Goal: Task Accomplishment & Management: Use online tool/utility

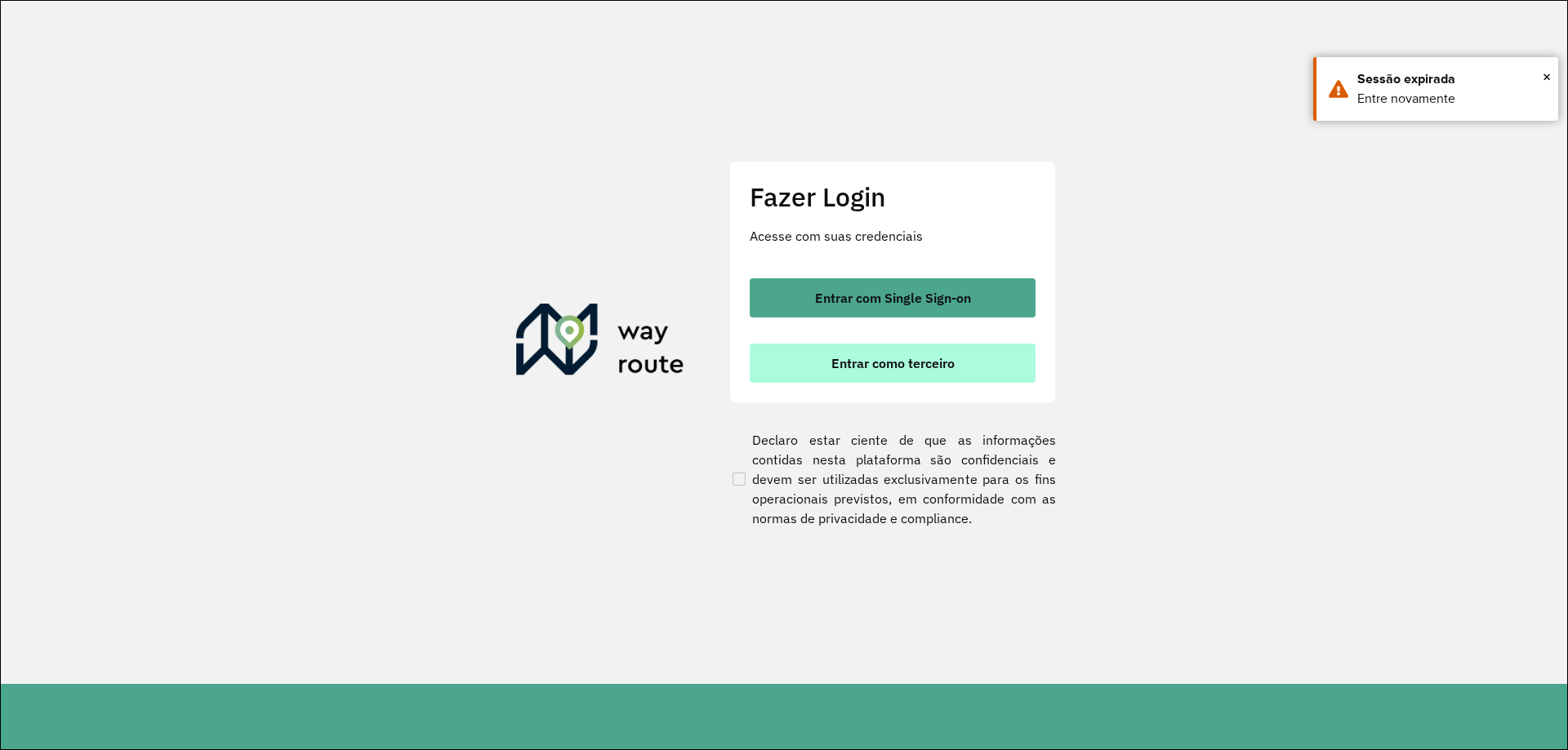
click at [869, 373] on button "Entrar como terceiro" at bounding box center [892, 364] width 286 height 39
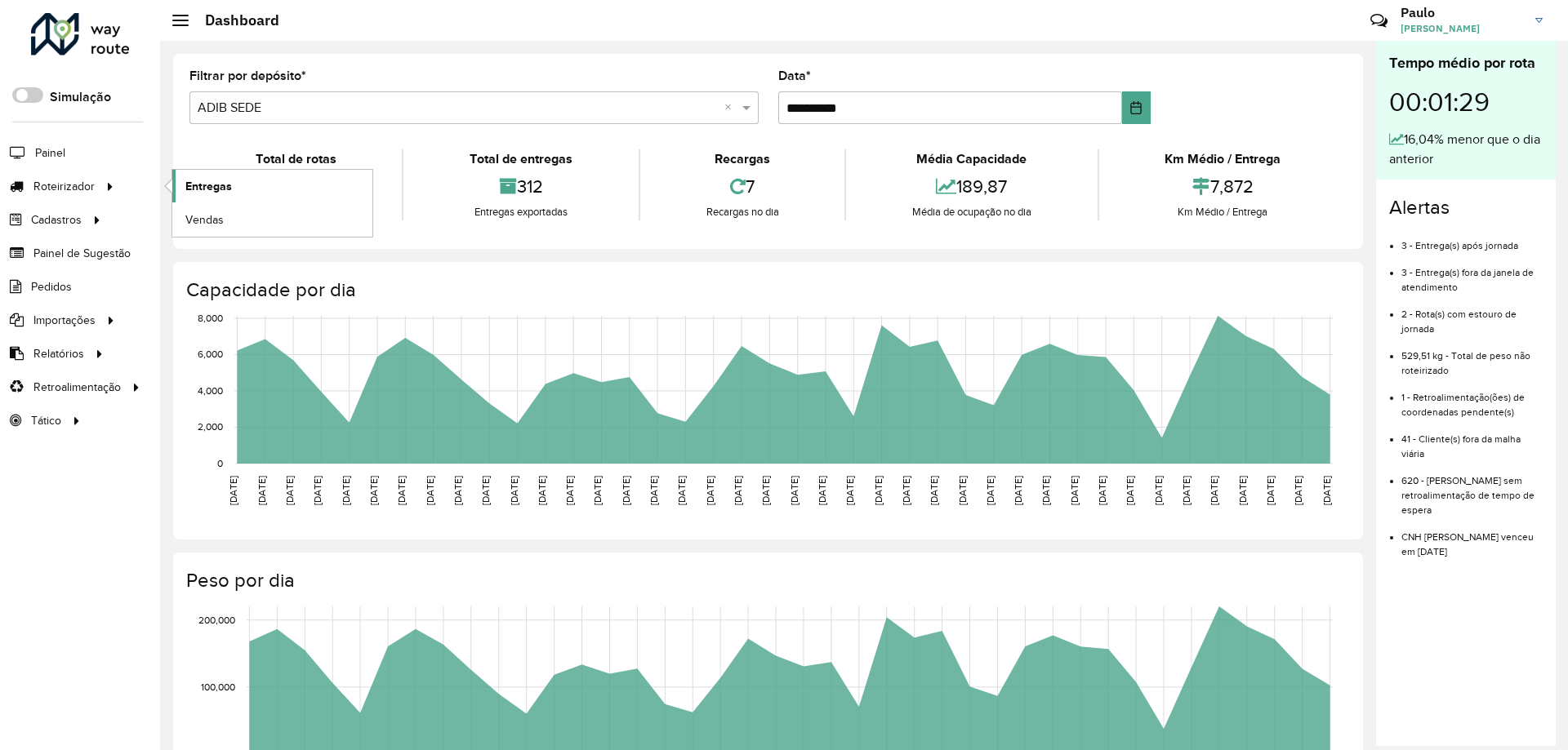
click at [205, 181] on span "Entregas" at bounding box center [209, 186] width 47 height 17
click at [184, 178] on link "Entregas" at bounding box center [273, 186] width 200 height 33
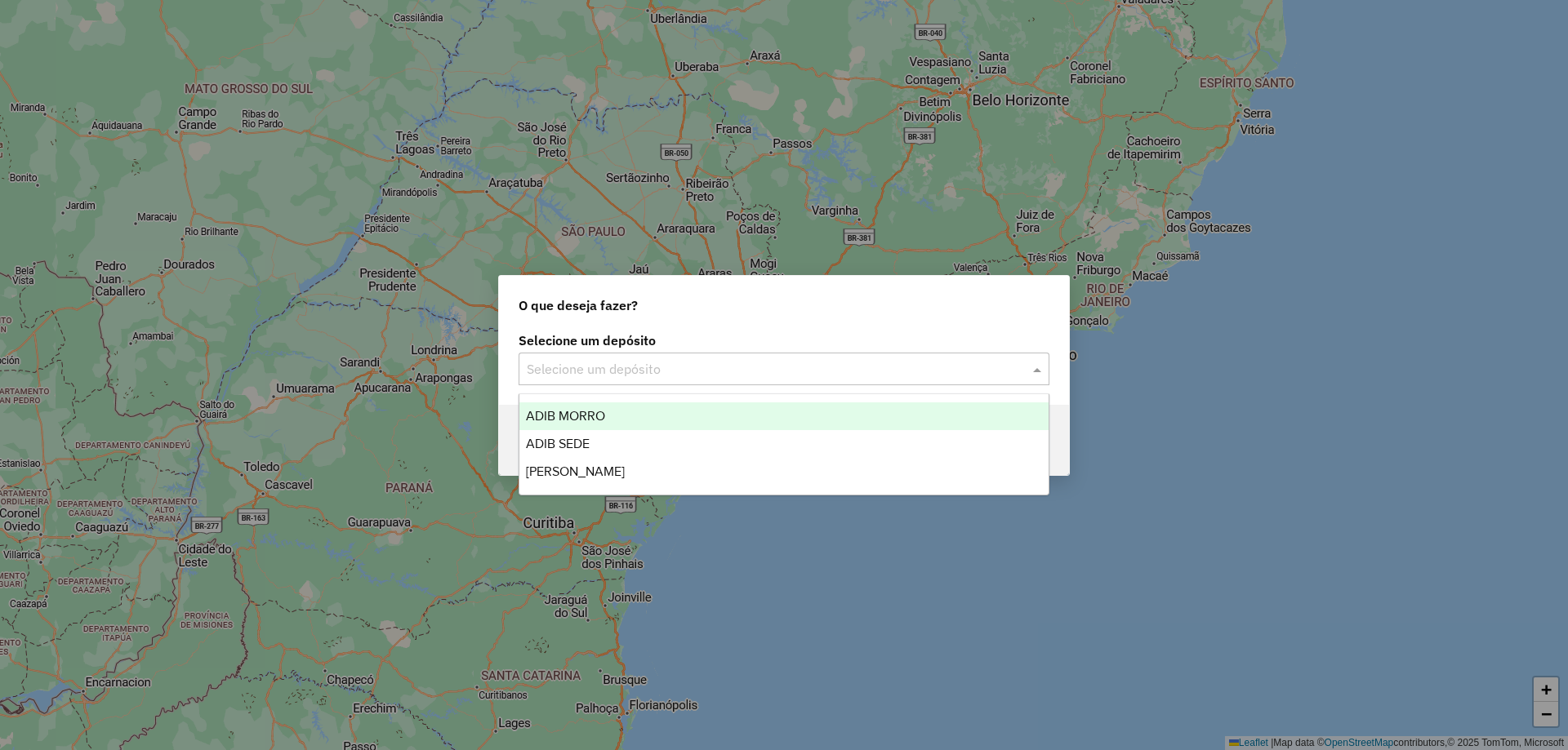
click at [567, 370] on input "text" at bounding box center [768, 370] width 482 height 20
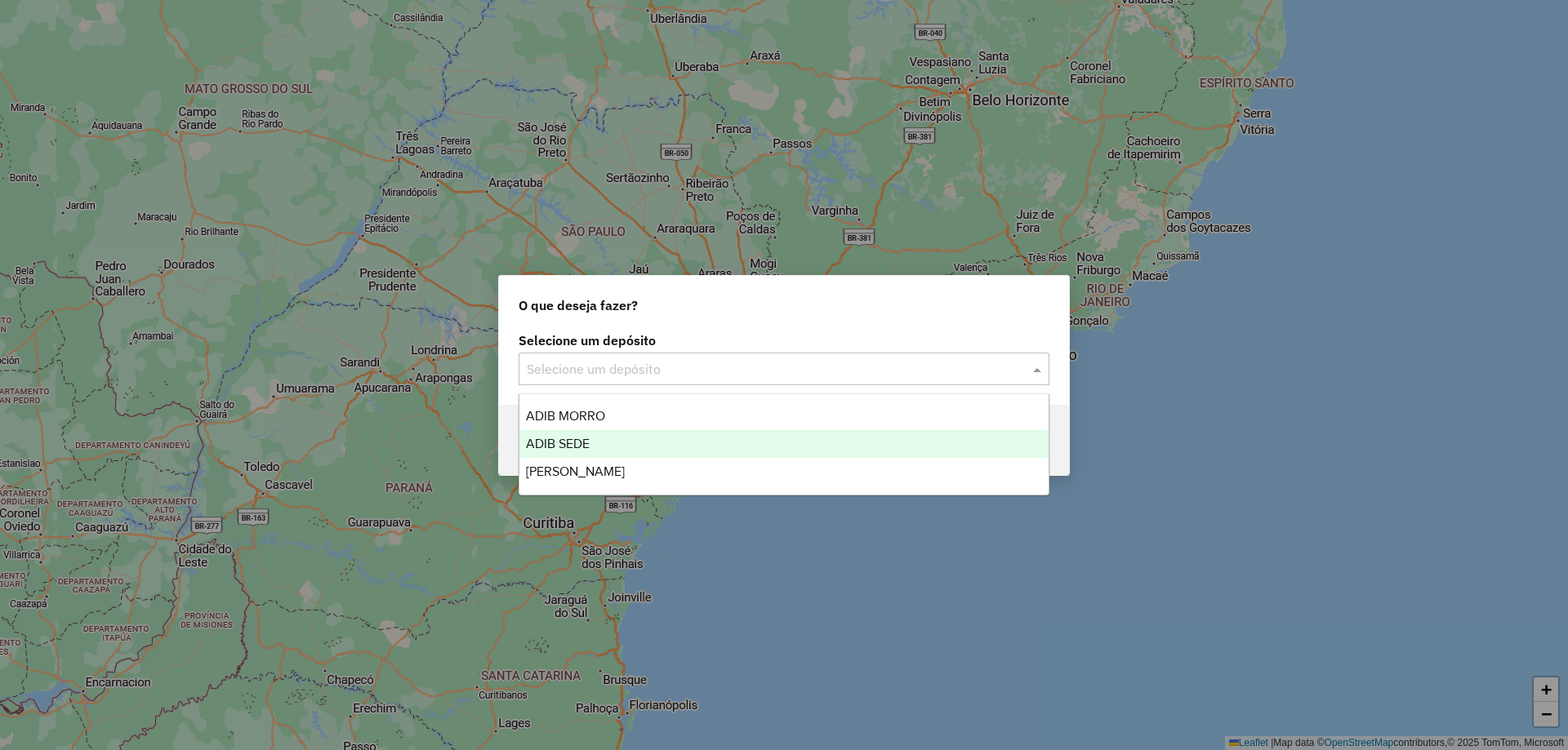
click at [575, 437] on span "ADIB SEDE" at bounding box center [558, 443] width 64 height 14
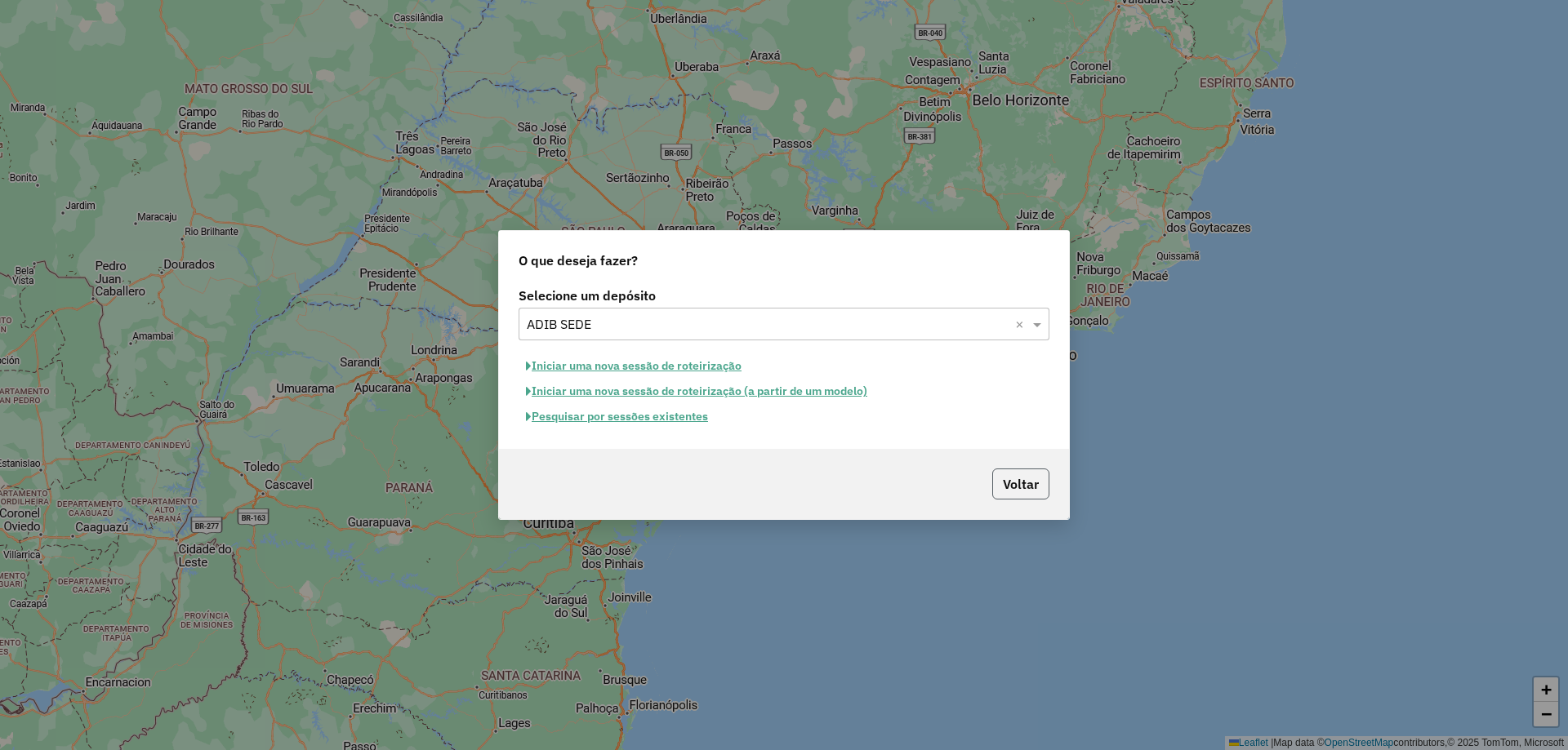
click at [995, 492] on button "Voltar" at bounding box center [1021, 484] width 57 height 31
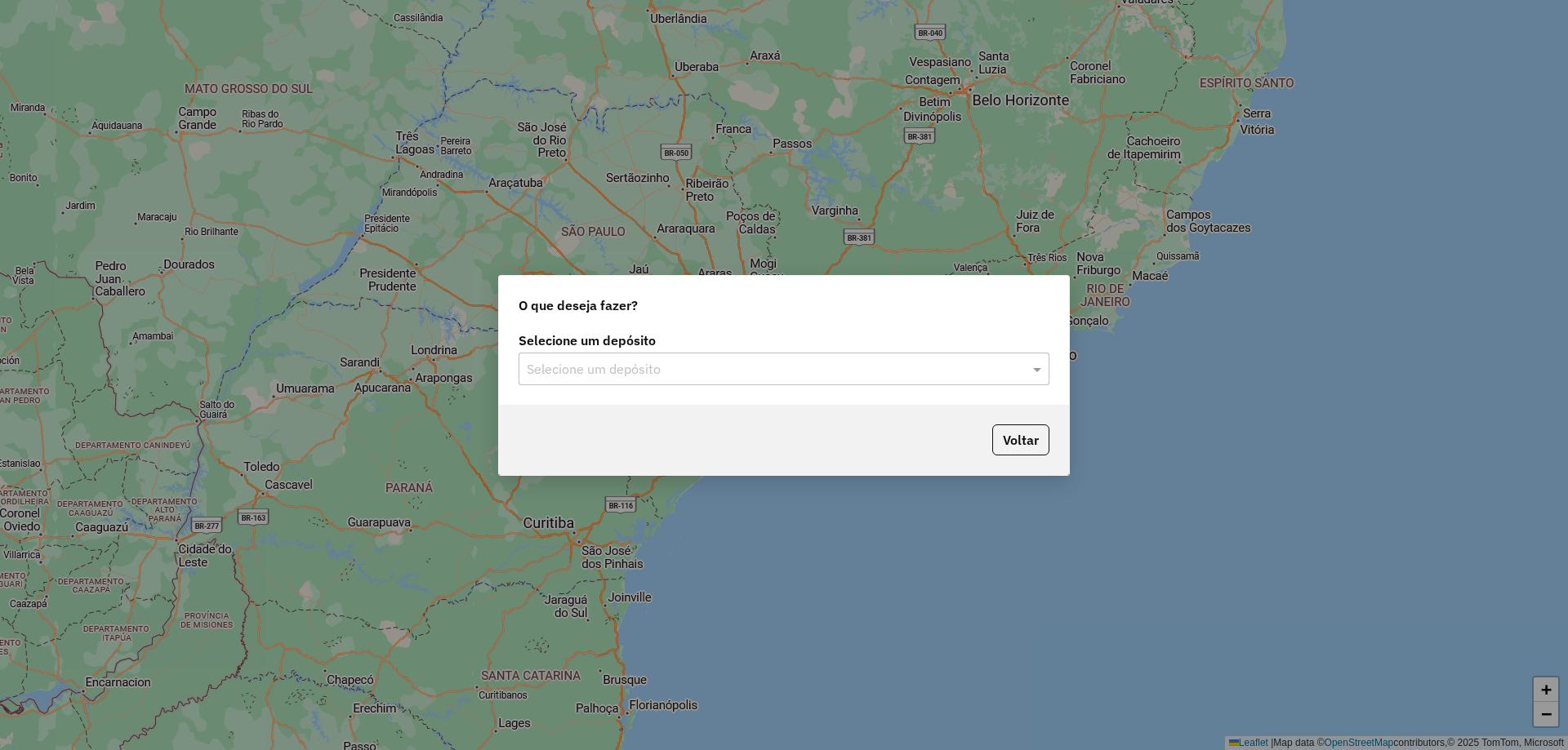
click at [738, 379] on div "Selecione um depósito" at bounding box center [784, 369] width 531 height 33
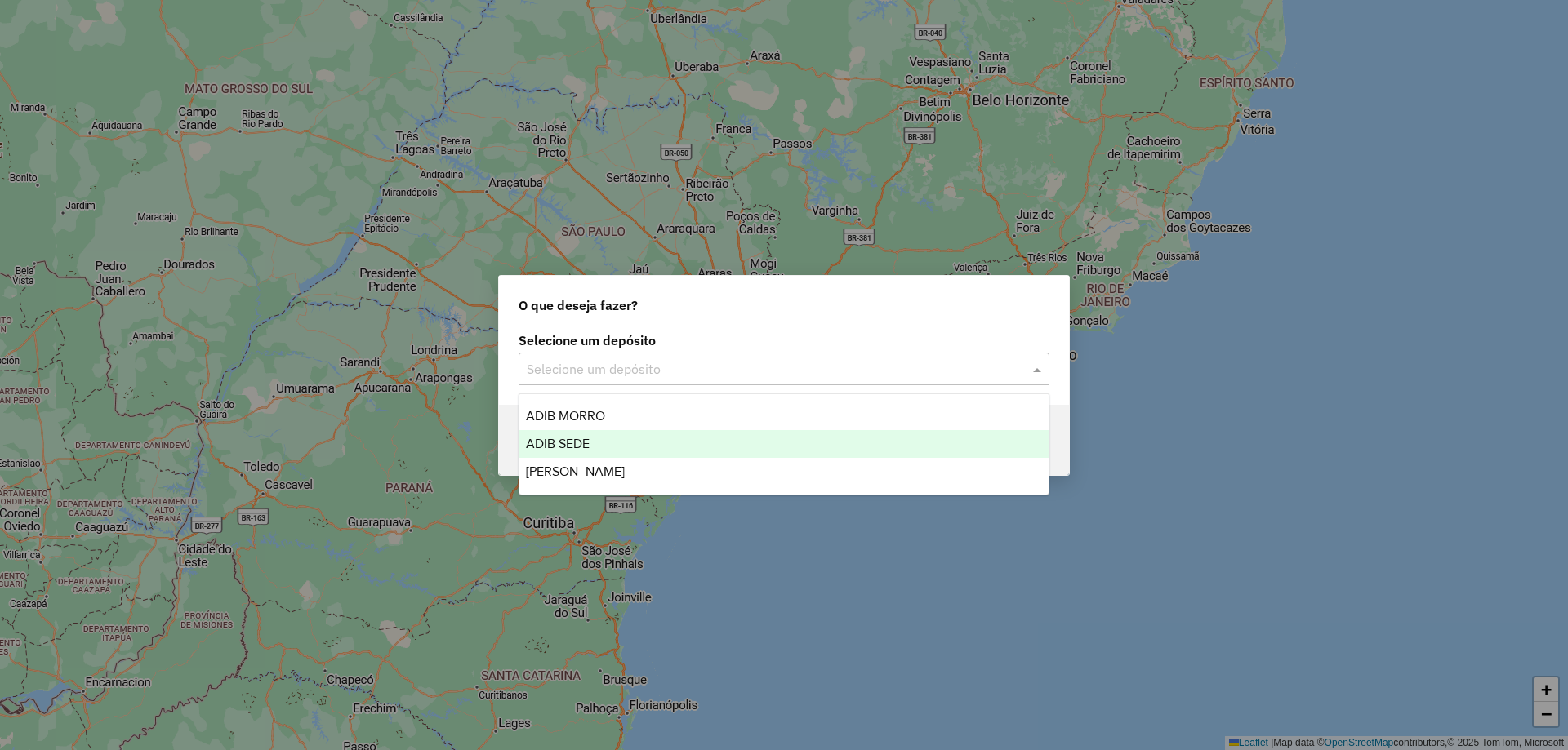
click at [689, 440] on div "ADIB SEDE" at bounding box center [784, 444] width 530 height 28
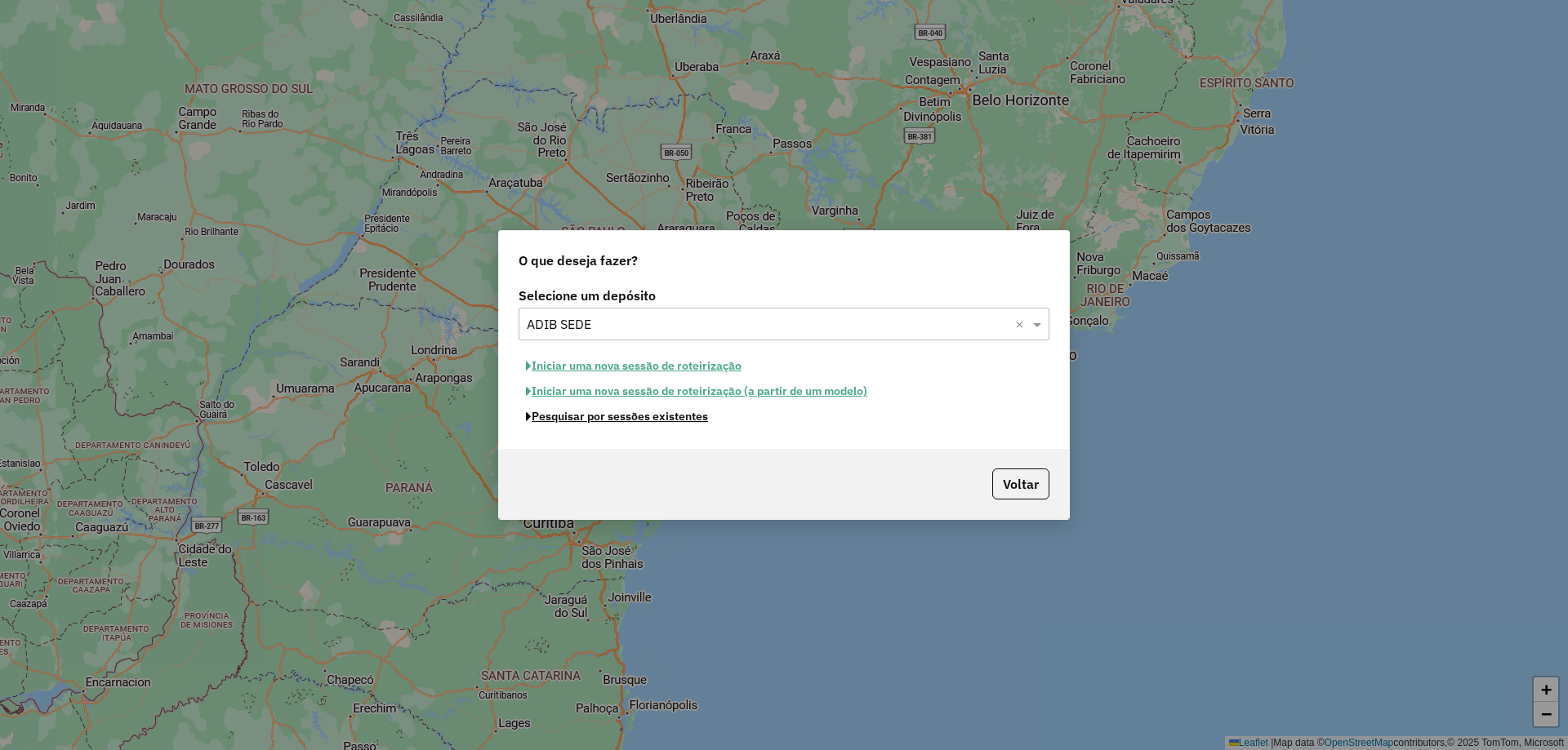
click at [684, 424] on button "Pesquisar por sessões existentes" at bounding box center [617, 416] width 197 height 25
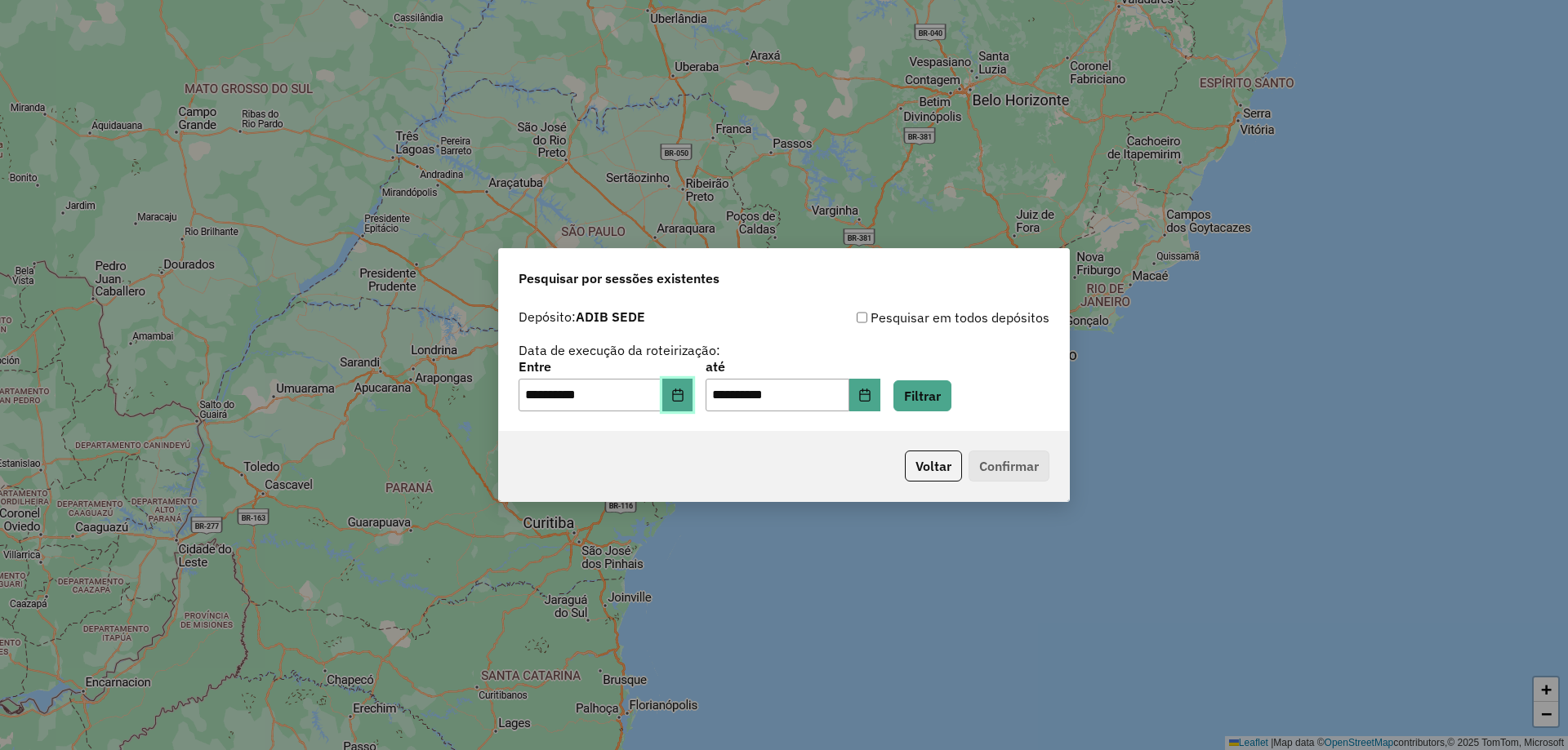
click at [680, 402] on button "Choose Date" at bounding box center [678, 396] width 31 height 33
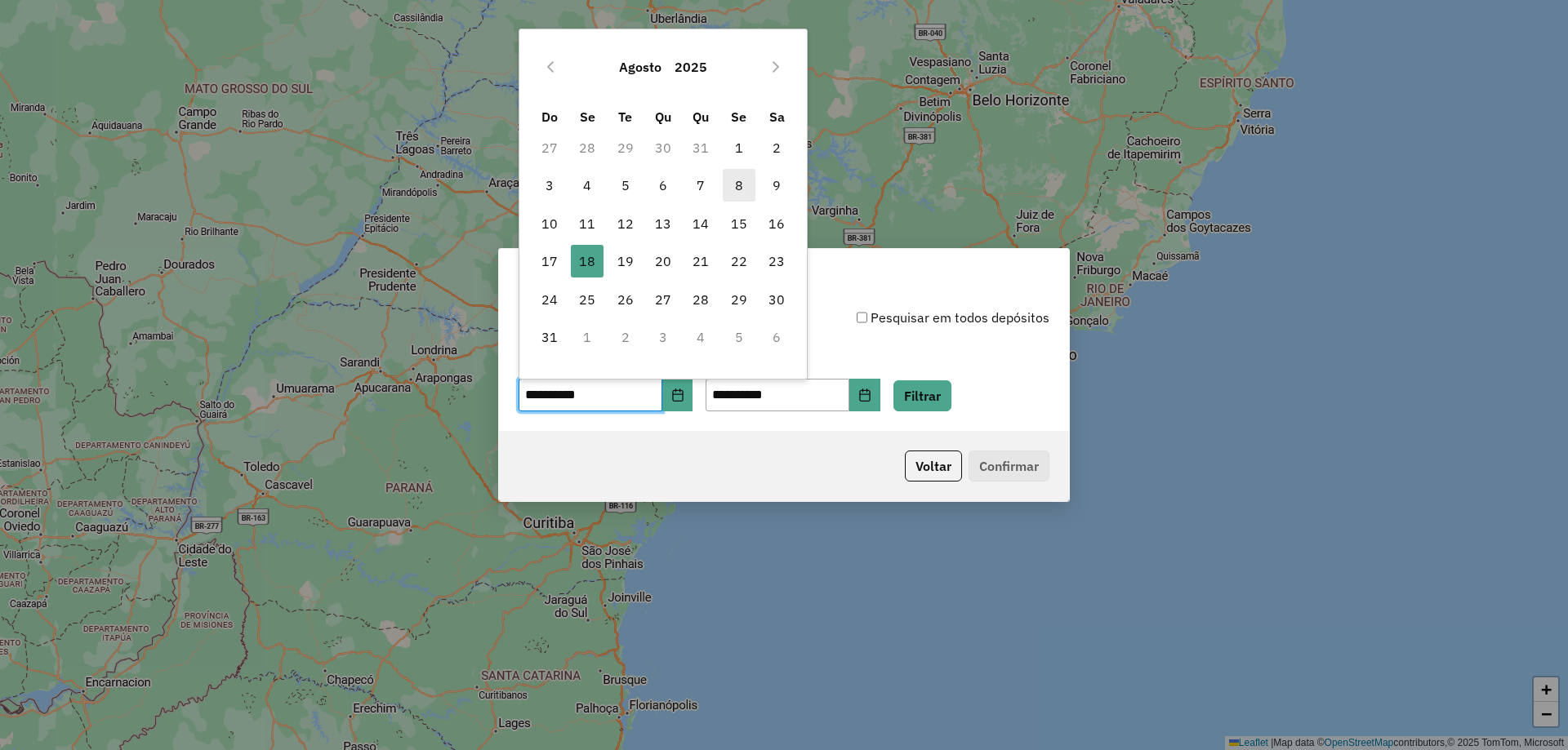
click at [735, 190] on span "8" at bounding box center [739, 185] width 33 height 33
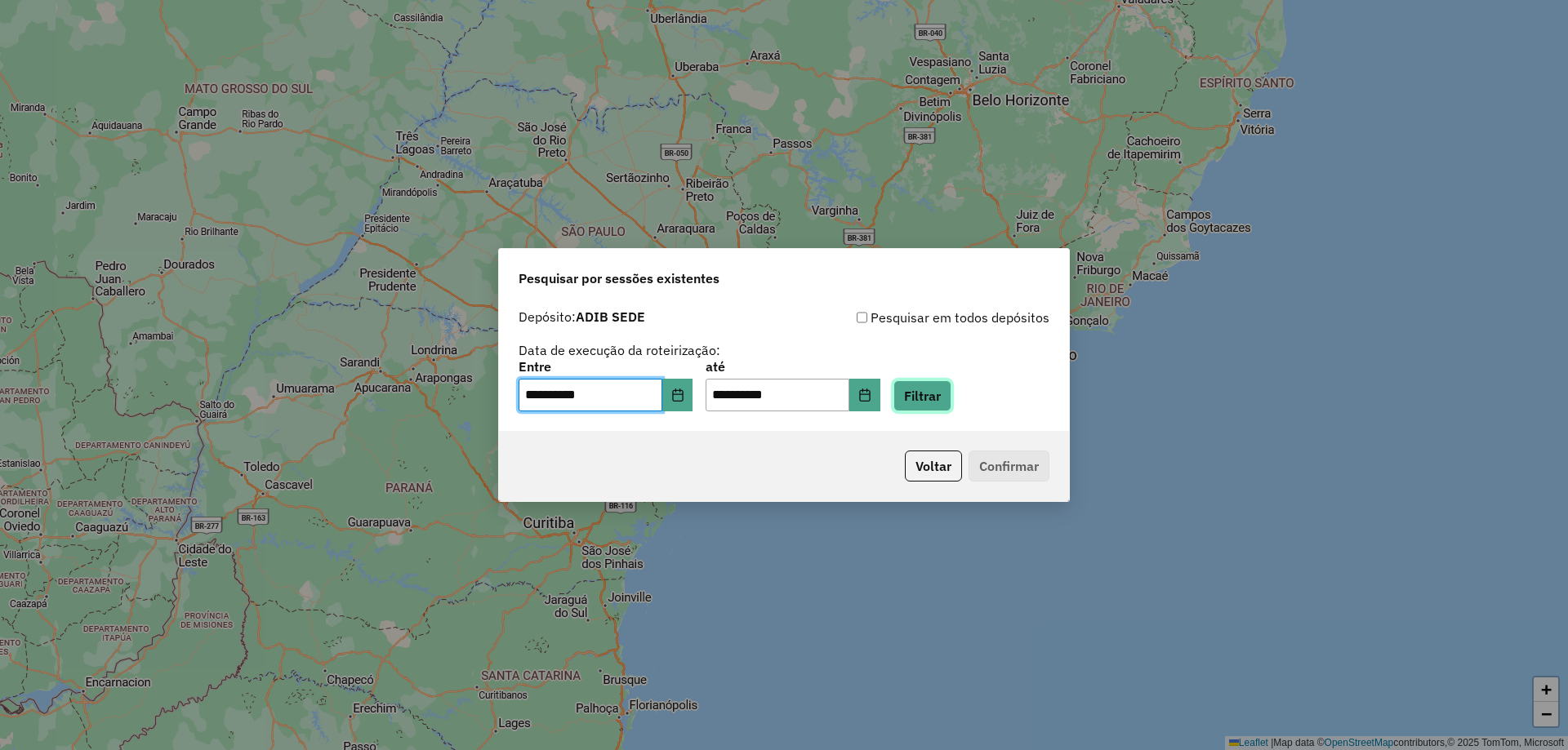
click at [919, 393] on button "Filtrar" at bounding box center [922, 396] width 58 height 31
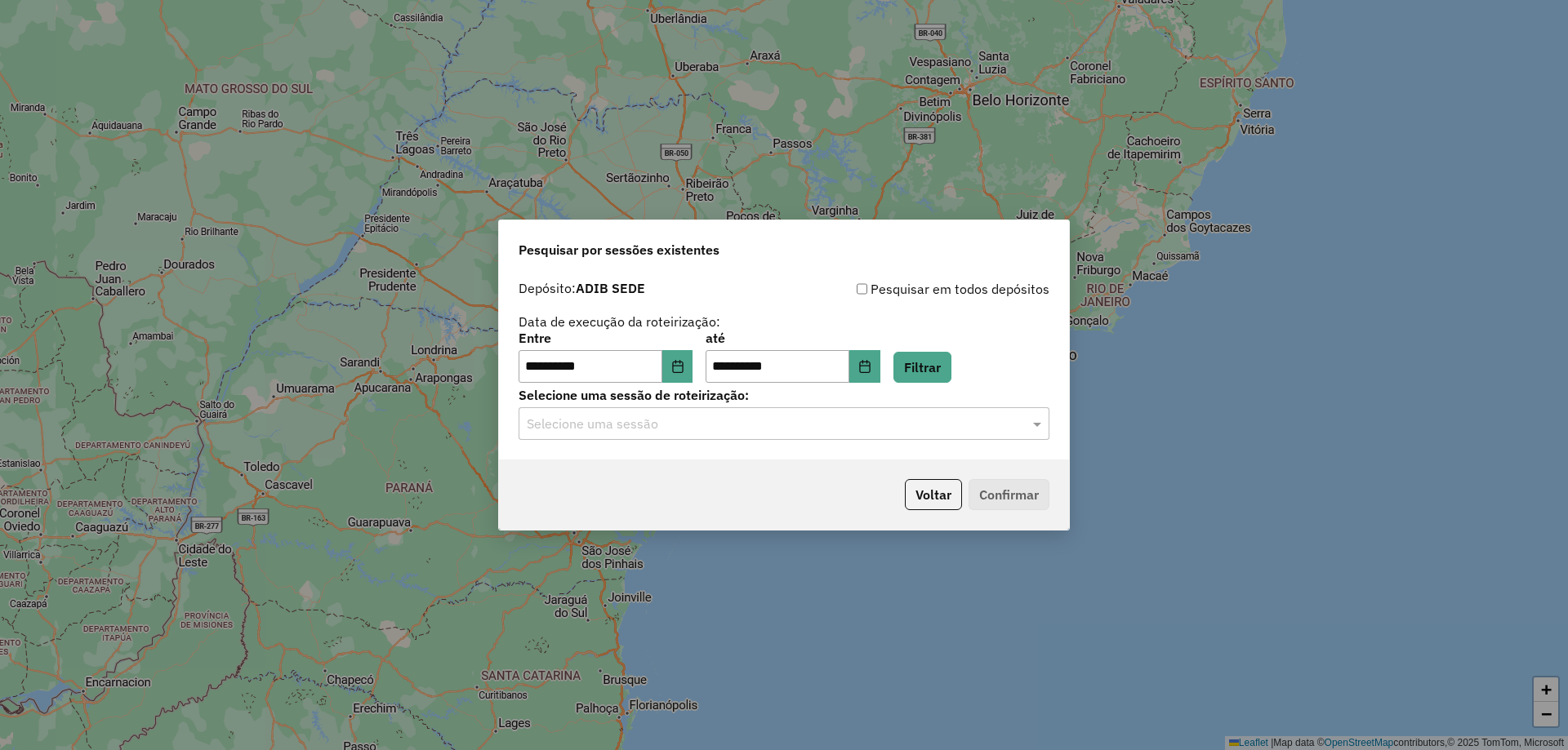
click at [674, 418] on input "text" at bounding box center [768, 424] width 482 height 20
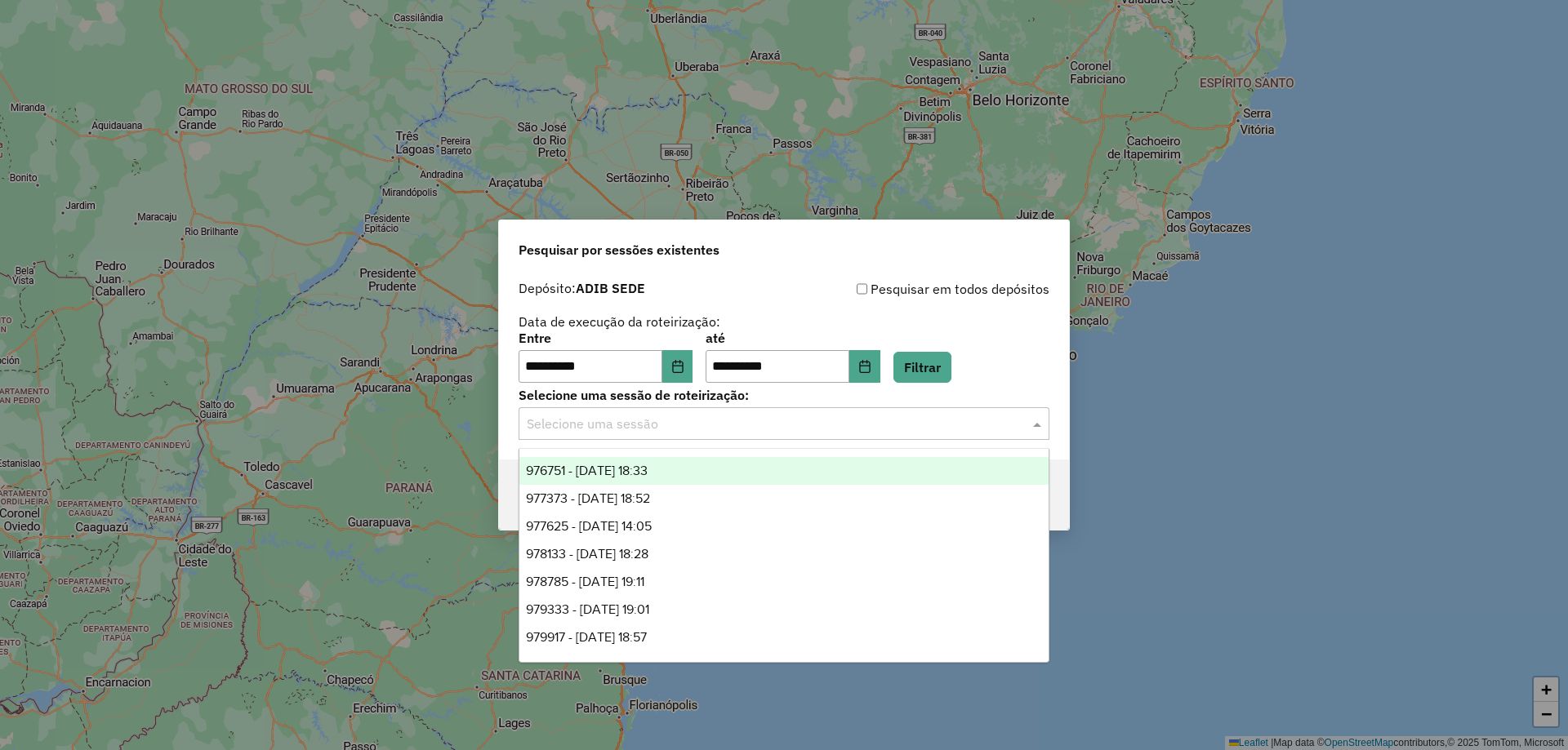
click at [657, 479] on div "976751 - 08/08/2025 18:33" at bounding box center [784, 471] width 530 height 28
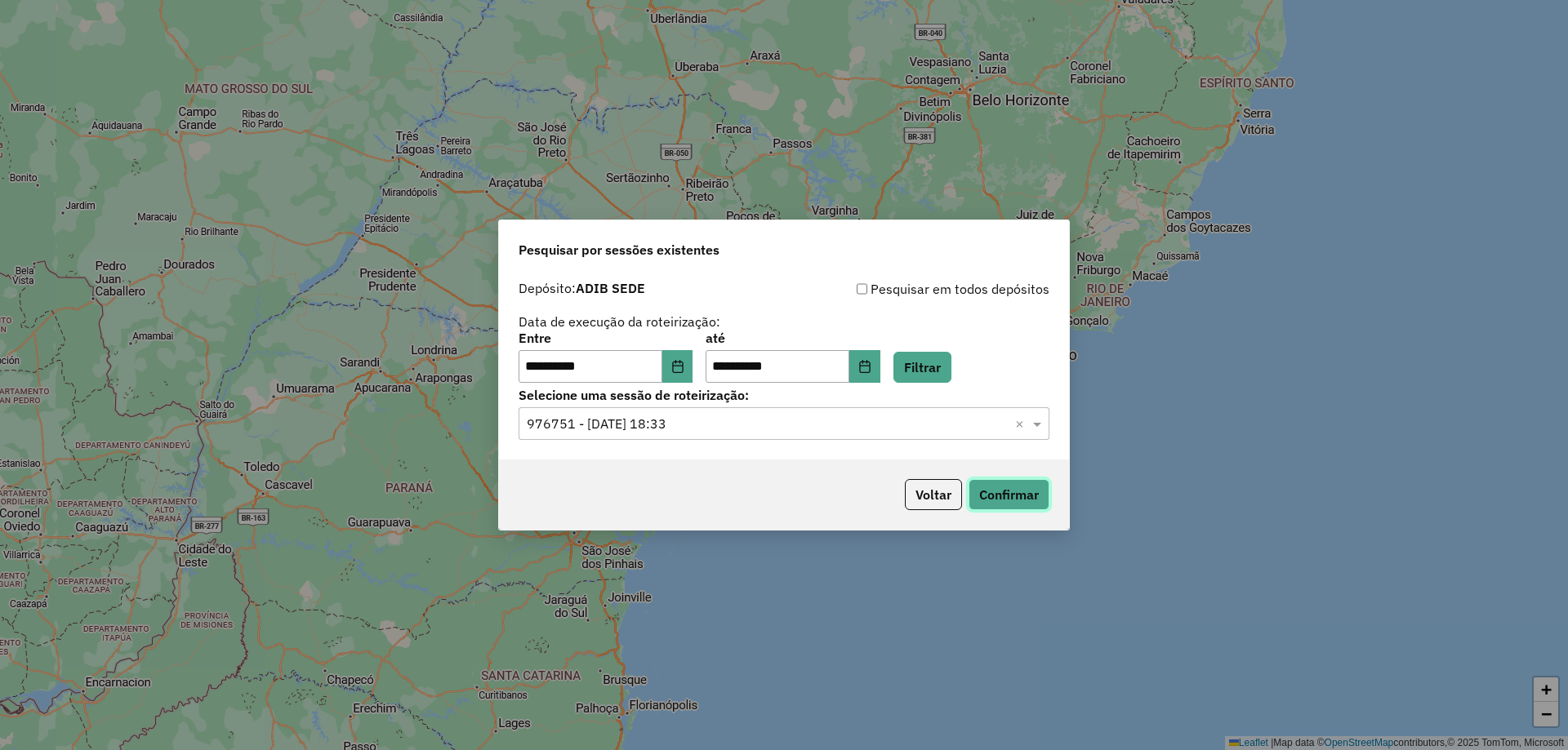
click at [1002, 495] on button "Confirmar" at bounding box center [1009, 495] width 80 height 31
click at [685, 365] on icon "Choose Date" at bounding box center [678, 367] width 13 height 13
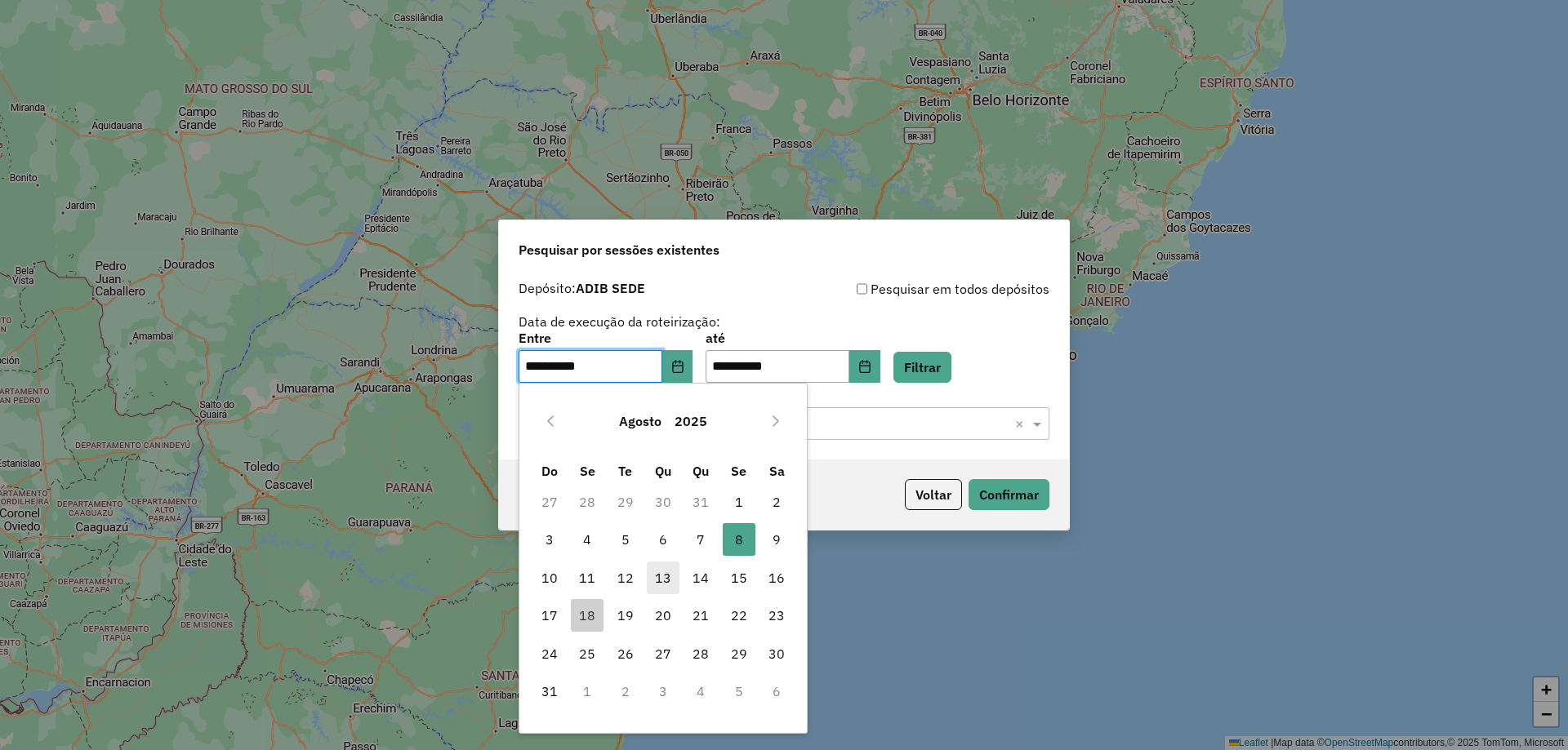
click at [662, 573] on span "13" at bounding box center [663, 578] width 33 height 33
type input "**********"
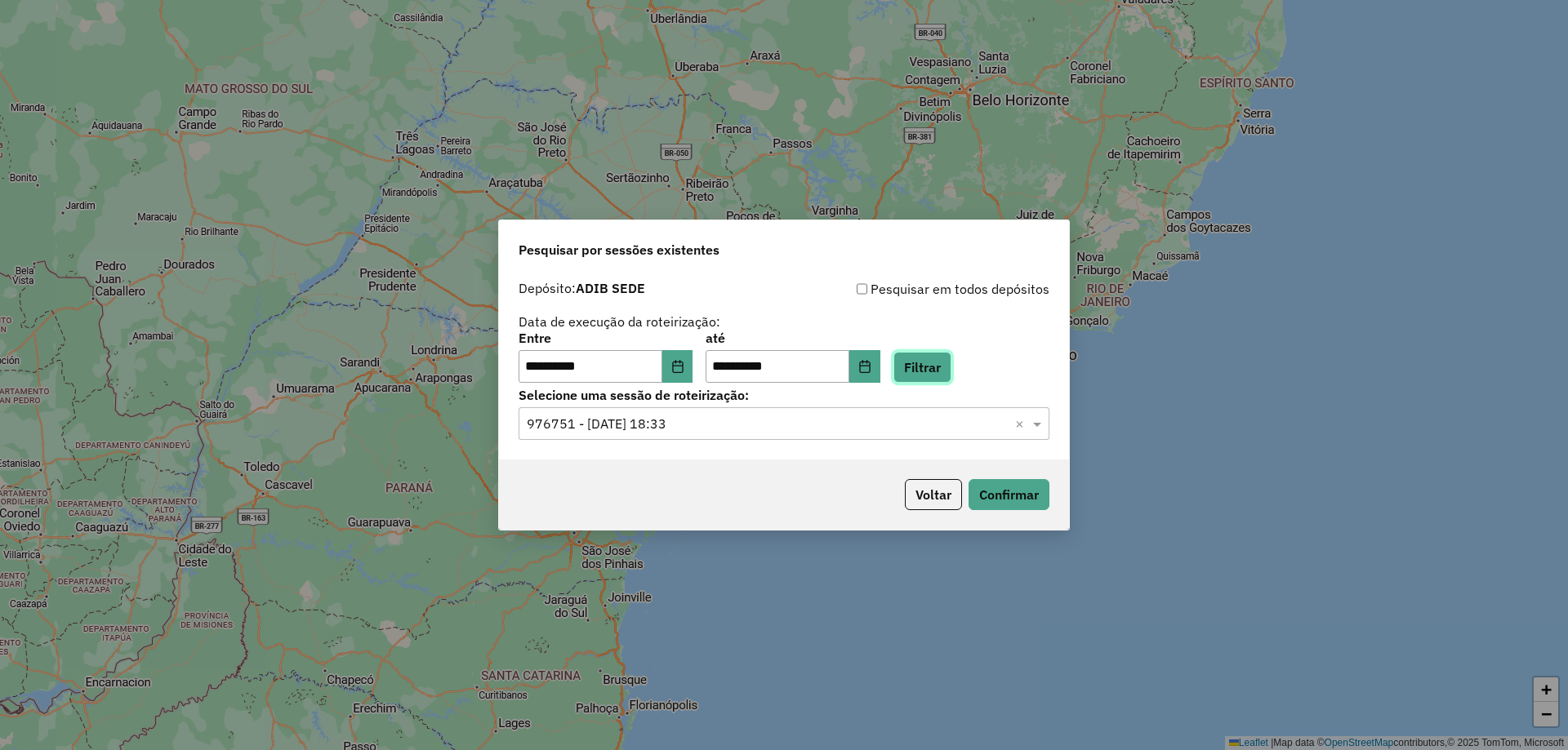
click at [943, 365] on button "Filtrar" at bounding box center [922, 368] width 58 height 31
click at [715, 432] on input "text" at bounding box center [768, 424] width 482 height 20
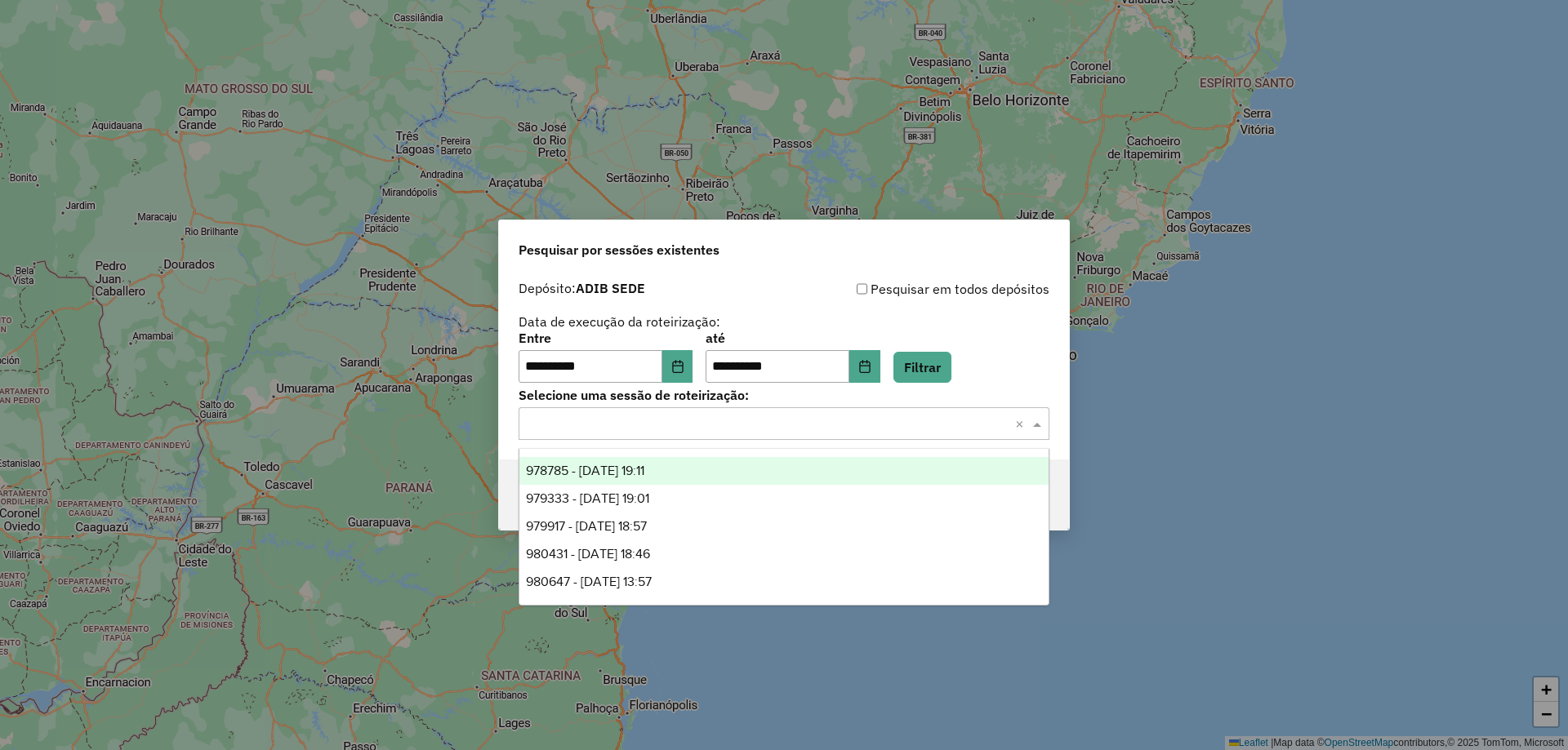
click at [689, 472] on div "978785 - 13/08/2025 19:11" at bounding box center [784, 471] width 530 height 28
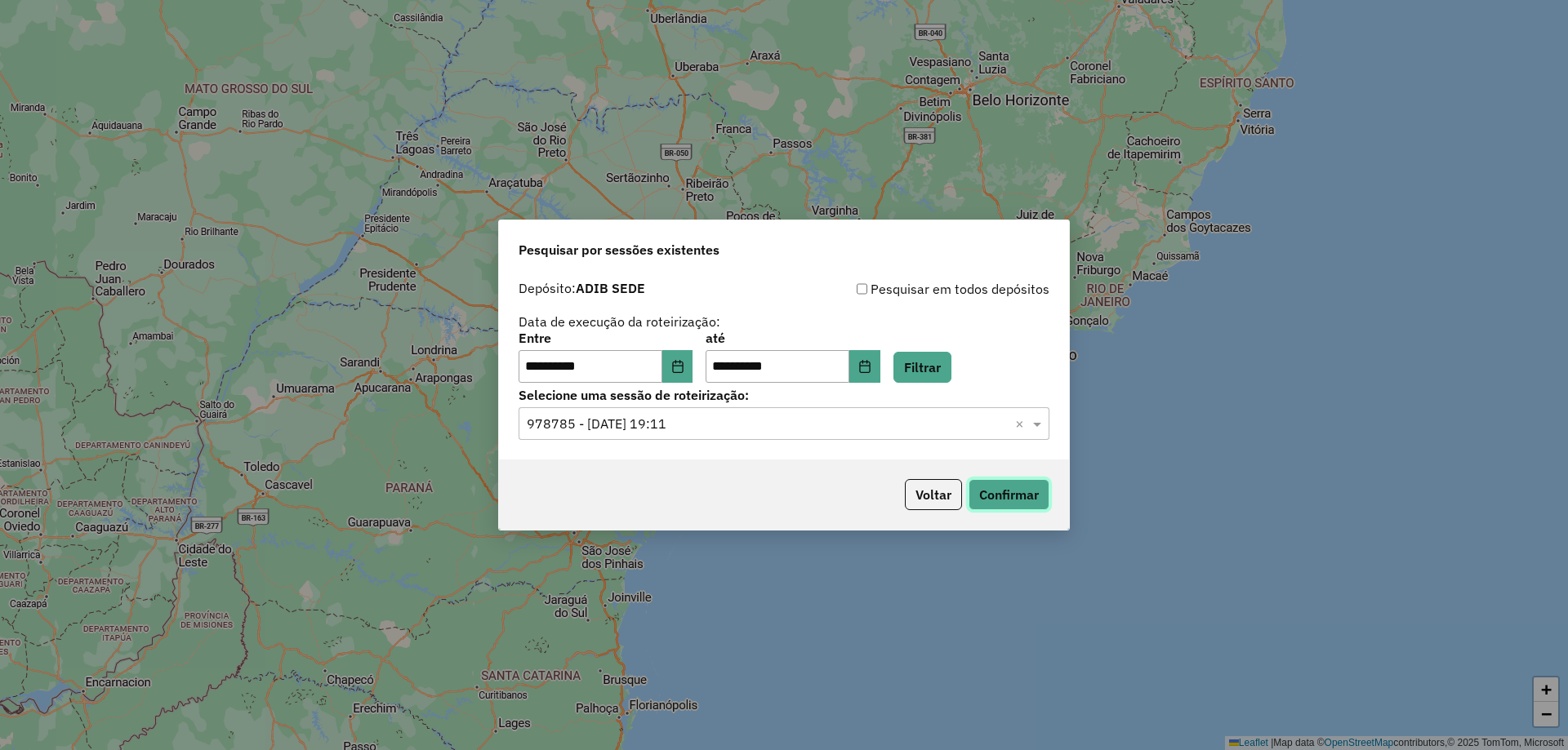
click at [980, 487] on button "Confirmar" at bounding box center [1009, 495] width 80 height 31
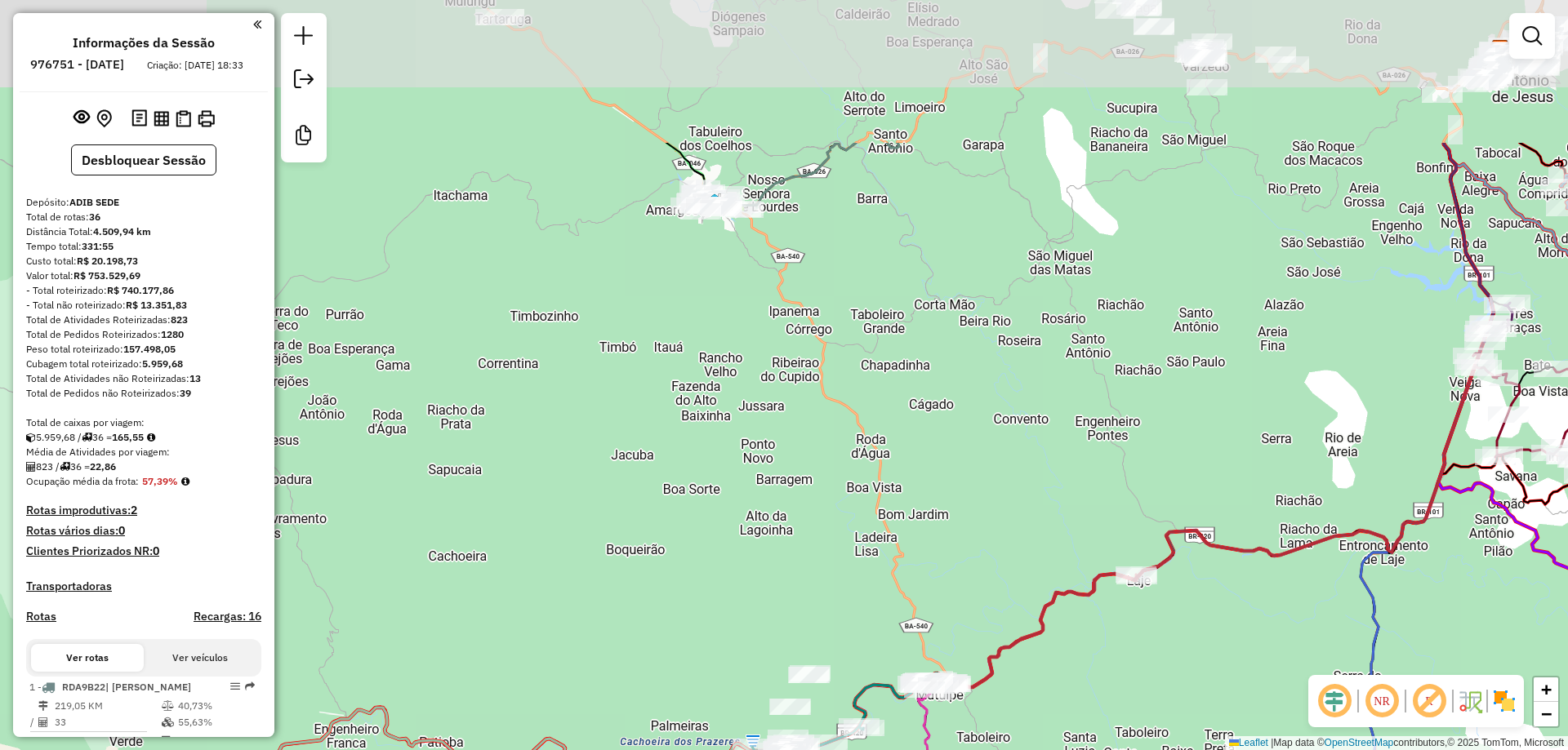
drag, startPoint x: 461, startPoint y: 351, endPoint x: 639, endPoint y: 559, distance: 273.8
click at [639, 559] on div "Janela de atendimento Grade de atendimento Capacidade Transportadoras Veículos …" at bounding box center [784, 375] width 1568 height 750
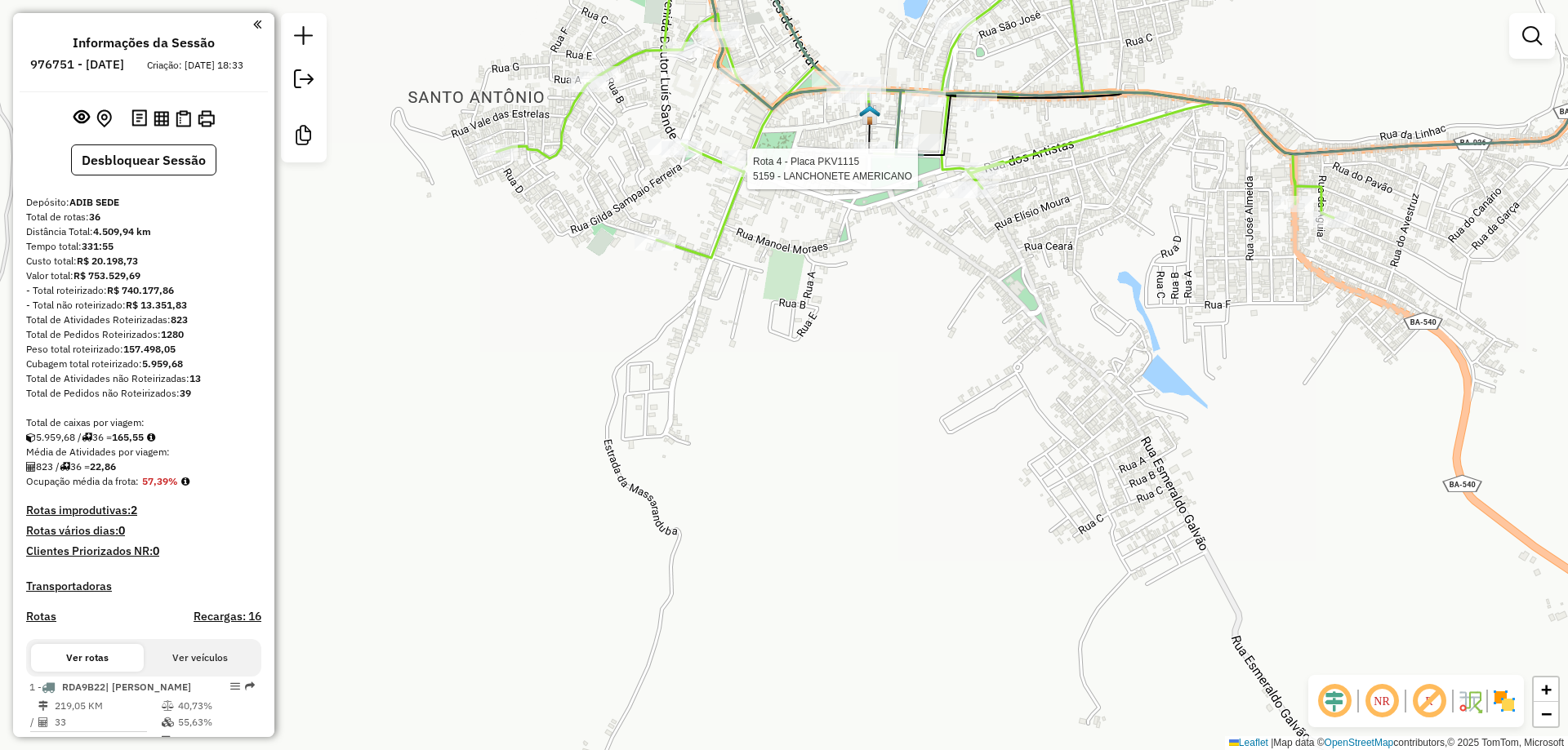
select select "**********"
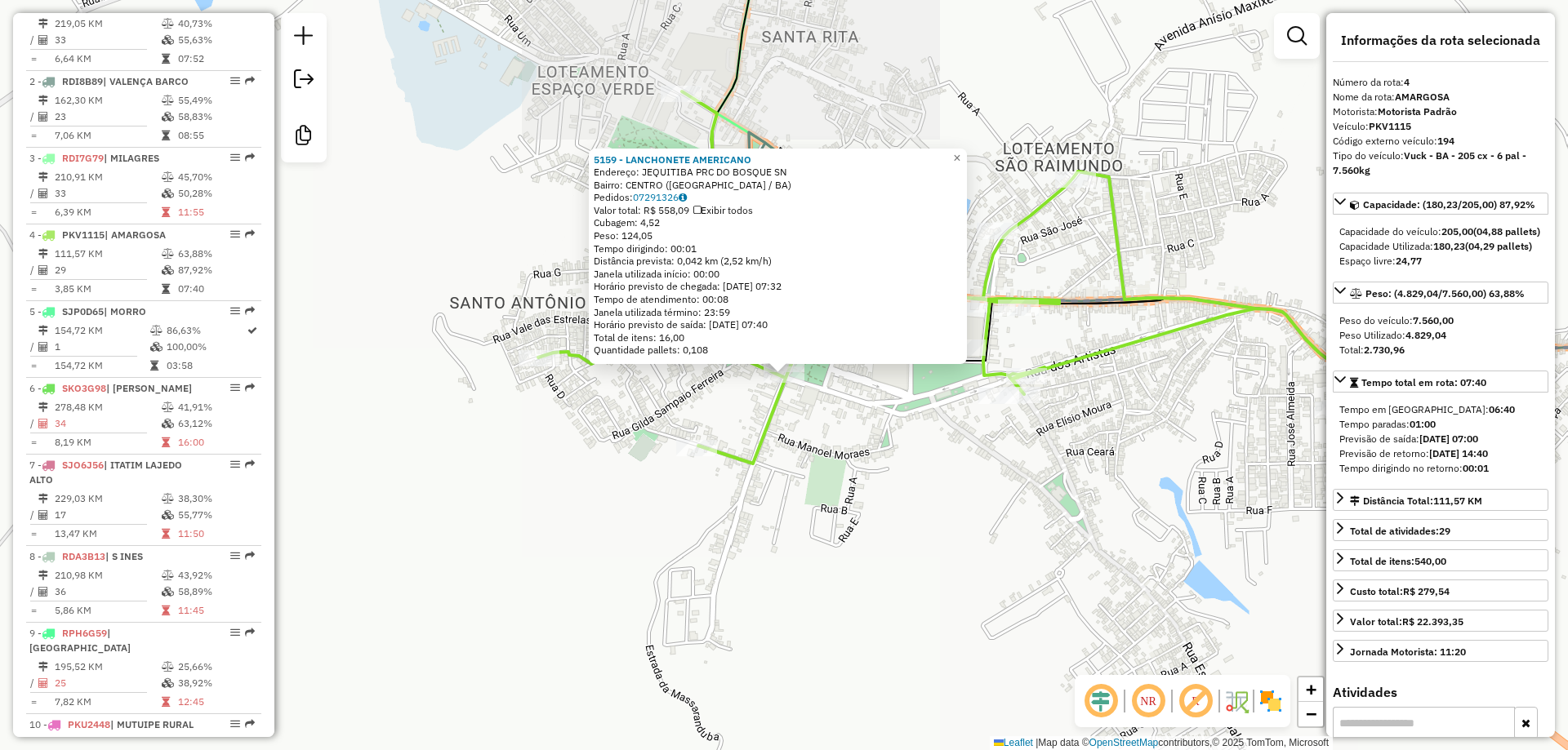
scroll to position [908, 0]
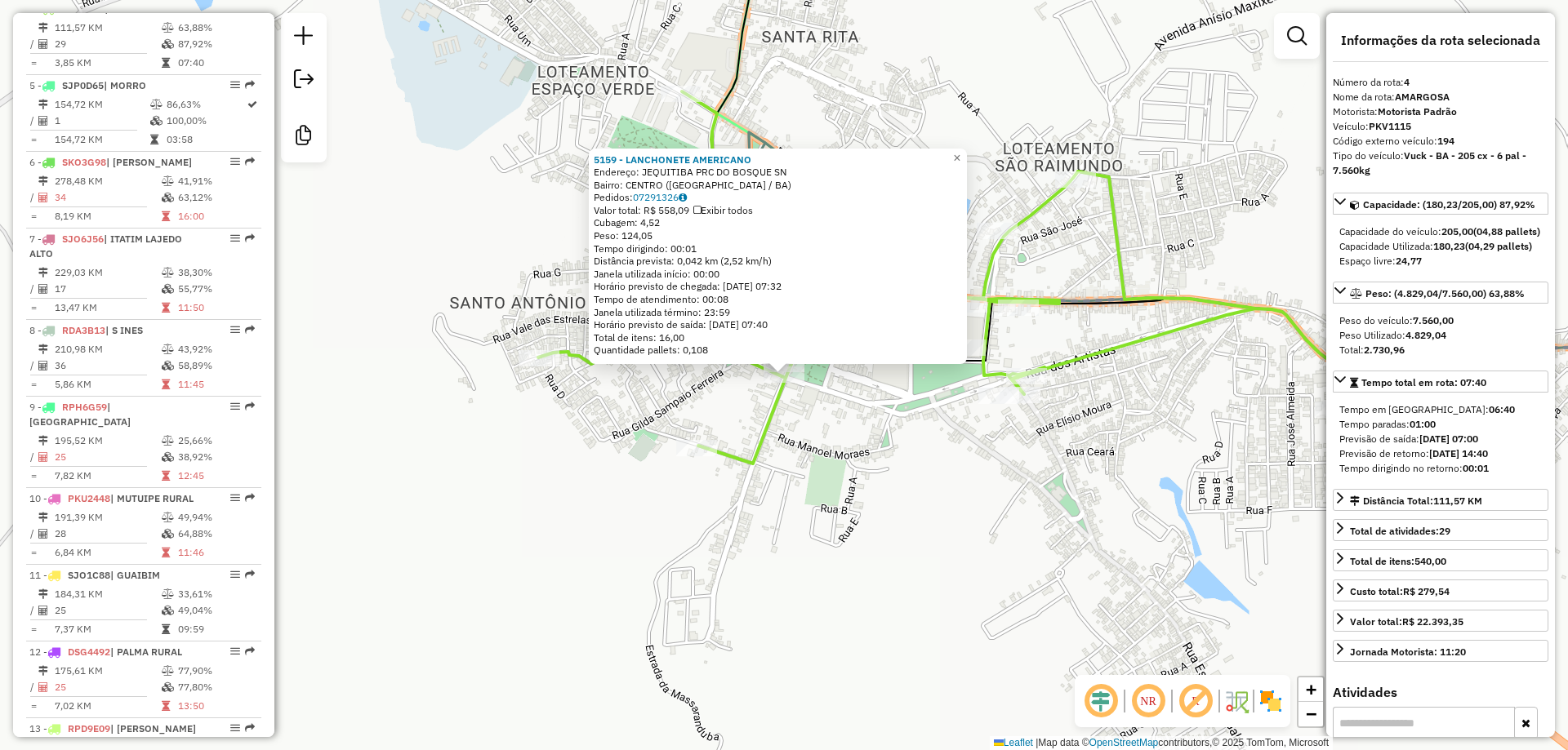
click at [487, 392] on div "5159 - LANCHONETE AMERICANO Endereço: JEQUITIBA PRC DO BOSQUE SN Bairro: CENTRO…" at bounding box center [784, 375] width 1568 height 750
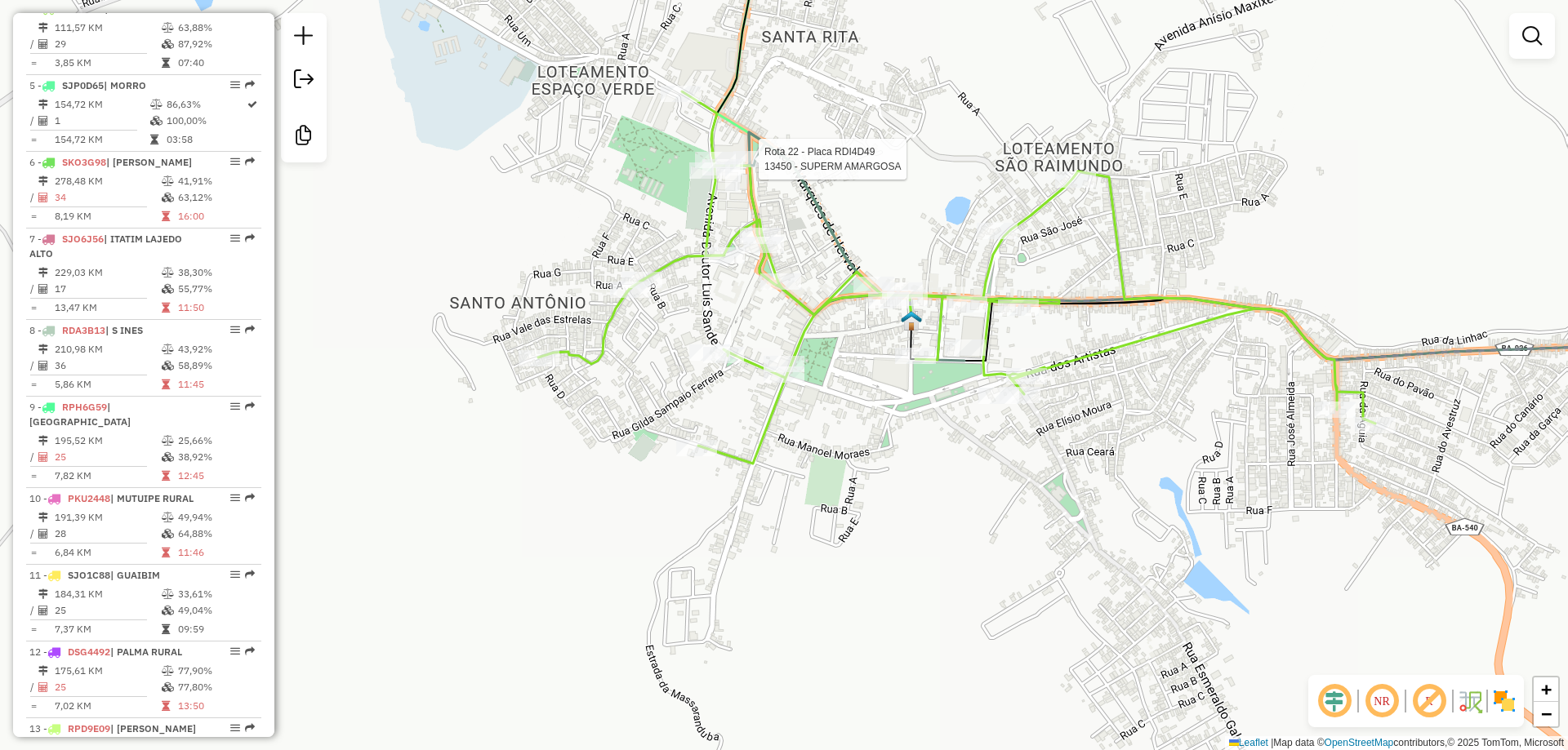
select select "**********"
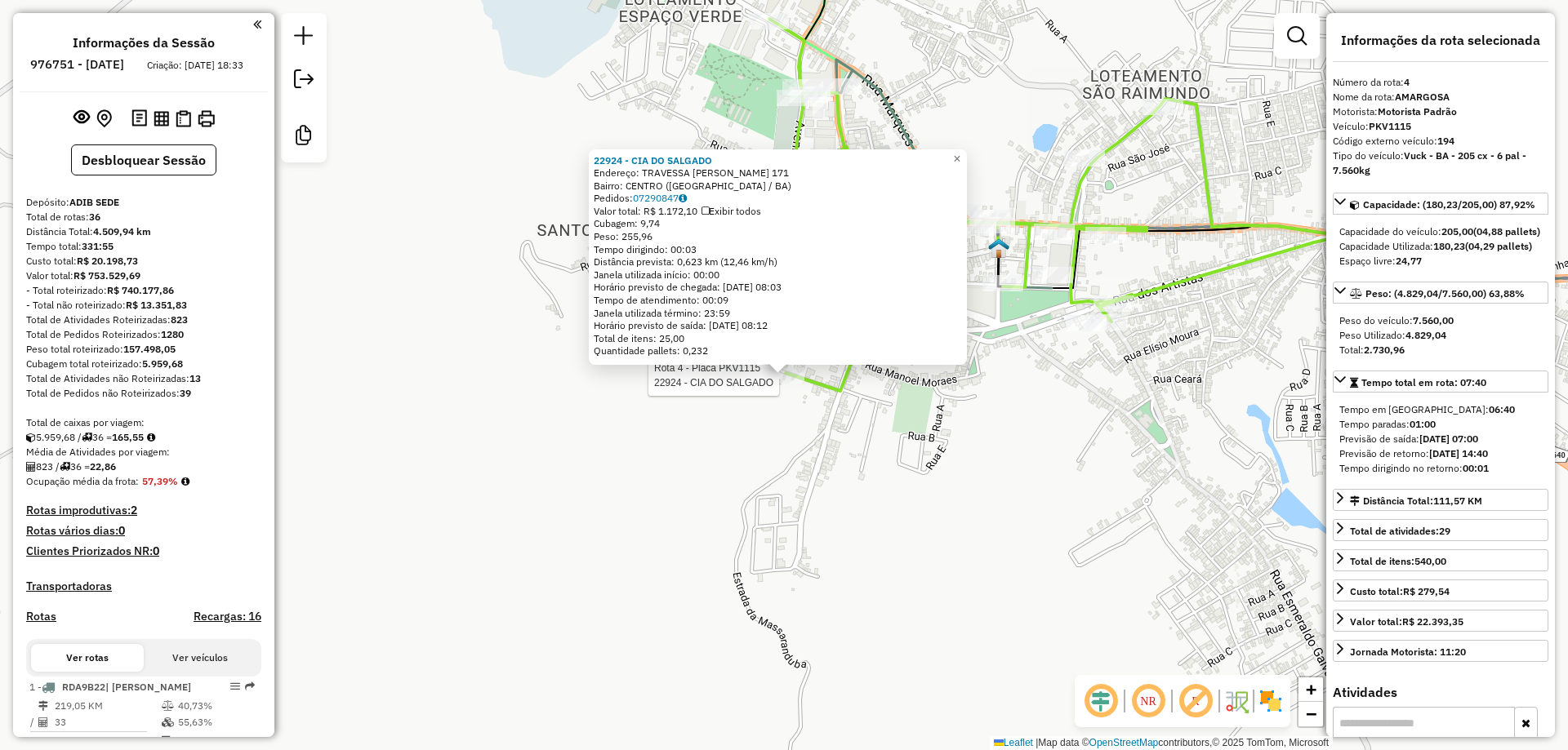
select select "**********"
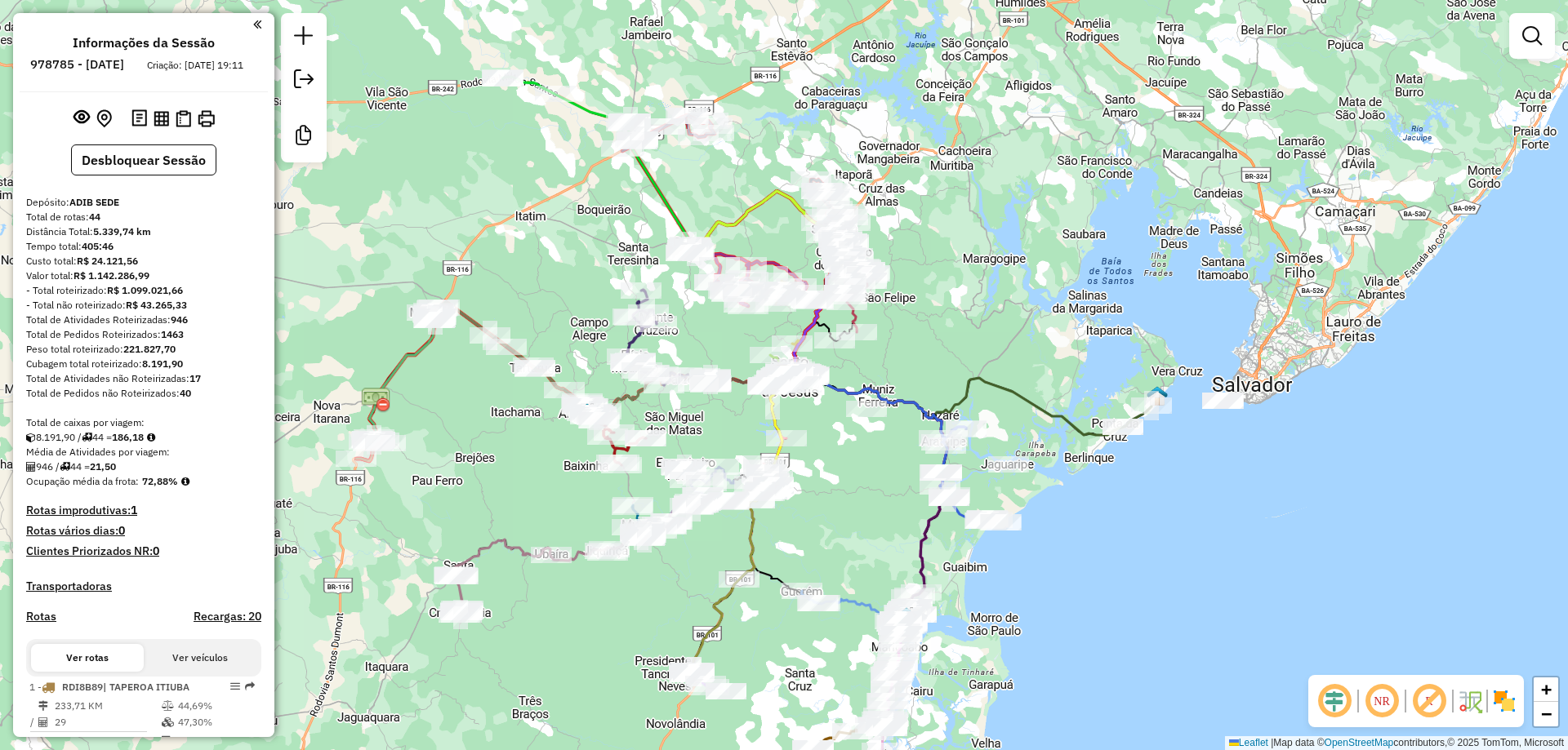
click at [1372, 699] on em at bounding box center [1382, 702] width 39 height 39
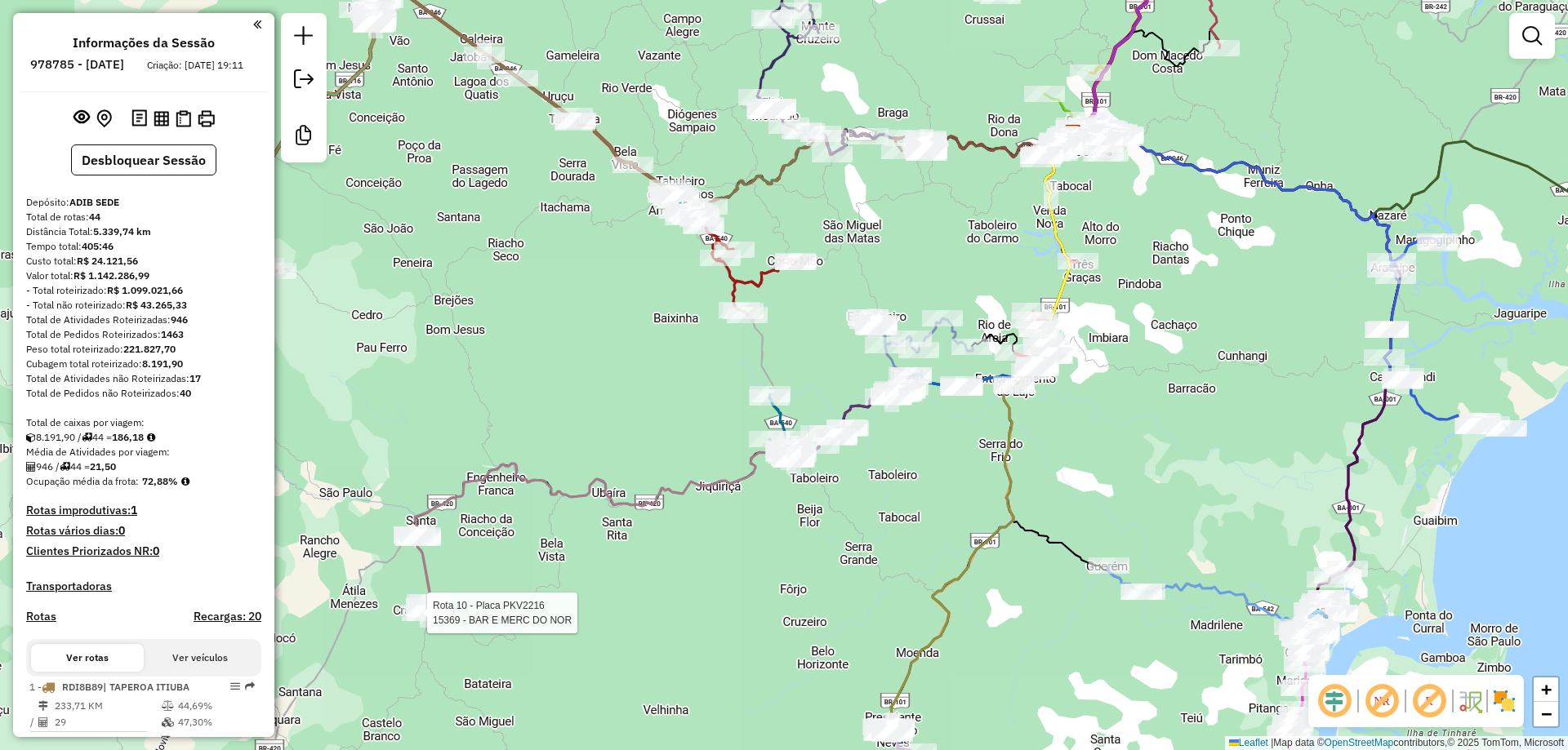
select select "**********"
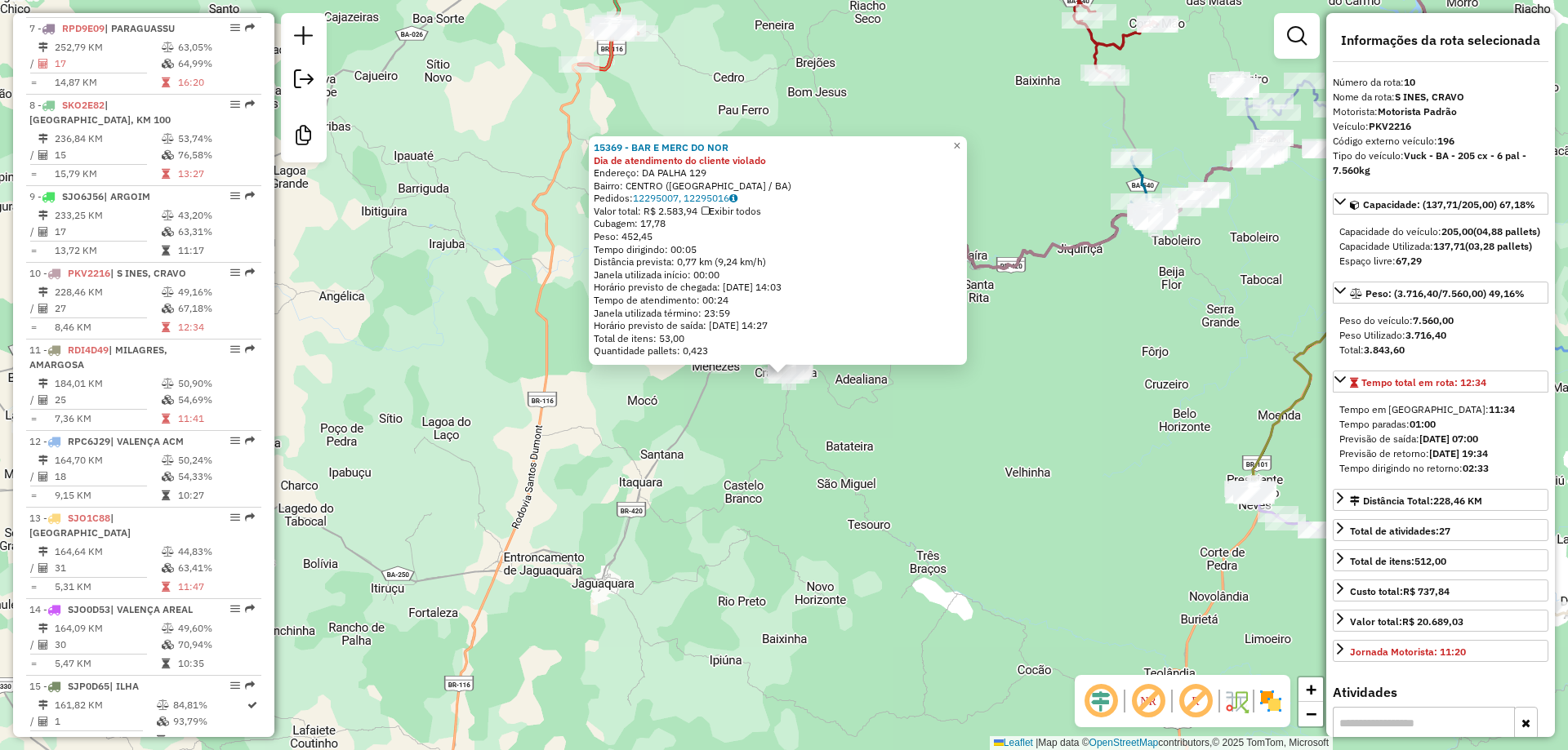
scroll to position [1398, 0]
